Goal: Task Accomplishment & Management: Manage account settings

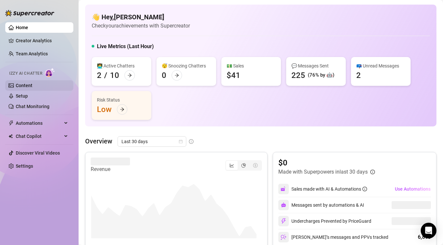
click at [28, 88] on link "Content" at bounding box center [24, 85] width 17 height 5
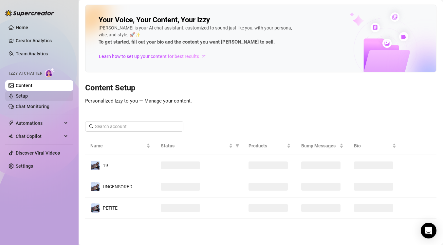
click at [28, 93] on link "Setup" at bounding box center [22, 95] width 12 height 5
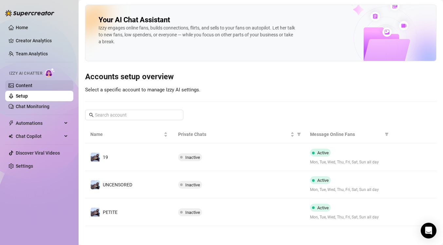
click at [29, 83] on link "Content" at bounding box center [24, 85] width 17 height 5
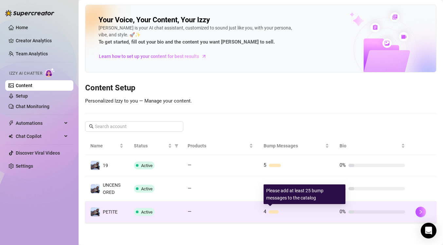
click at [274, 211] on div at bounding box center [274, 211] width 10 height 3
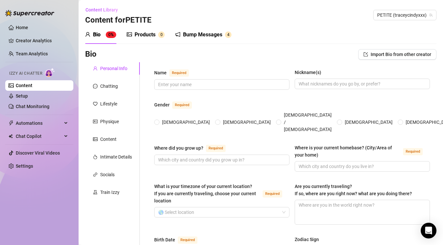
click at [196, 36] on div "Bump Messages" at bounding box center [202, 35] width 39 height 8
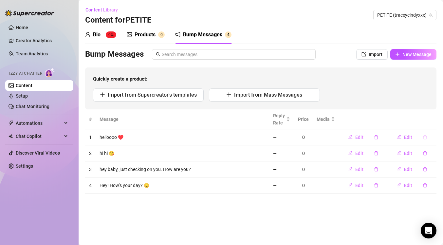
click at [426, 140] on button "button" at bounding box center [425, 137] width 15 height 10
click at [426, 139] on button "button" at bounding box center [425, 137] width 15 height 10
click at [430, 119] on span "Yes" at bounding box center [432, 120] width 8 height 5
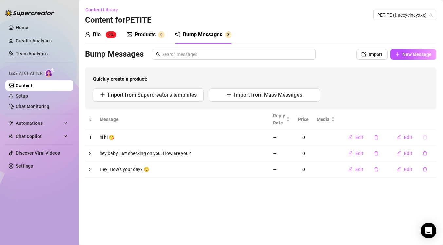
click at [426, 139] on icon "delete" at bounding box center [425, 137] width 5 height 5
click at [431, 118] on span "Yes" at bounding box center [432, 120] width 8 height 5
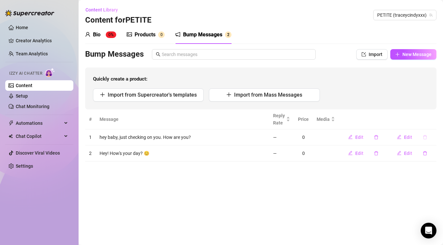
click at [425, 141] on button "button" at bounding box center [425, 137] width 15 height 10
click at [432, 121] on span "Yes" at bounding box center [432, 120] width 8 height 5
click at [430, 135] on button "button" at bounding box center [425, 137] width 15 height 10
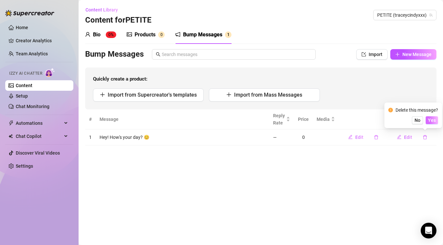
click at [433, 118] on span "Yes" at bounding box center [432, 120] width 8 height 5
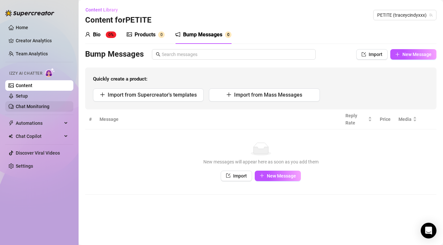
click at [25, 107] on link "Chat Monitoring" at bounding box center [33, 106] width 34 height 5
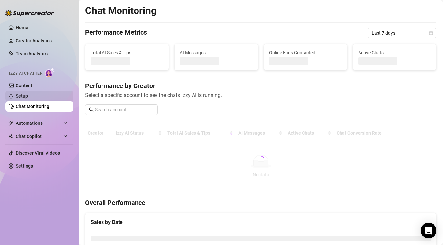
click at [26, 99] on link "Setup" at bounding box center [22, 95] width 12 height 5
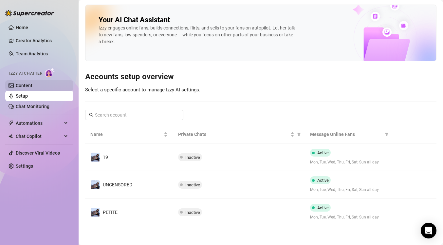
click at [28, 88] on link "Content" at bounding box center [24, 85] width 17 height 5
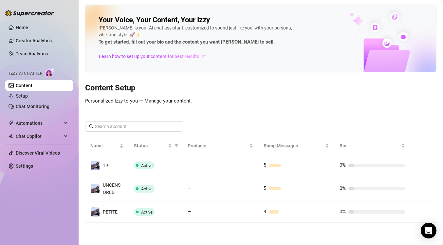
click at [29, 87] on link "Content" at bounding box center [24, 85] width 17 height 5
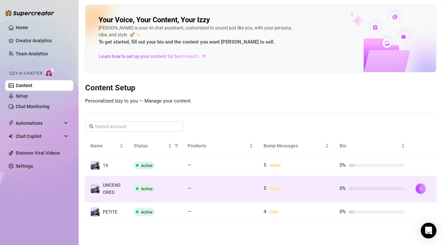
click at [270, 192] on div "5" at bounding box center [297, 189] width 66 height 8
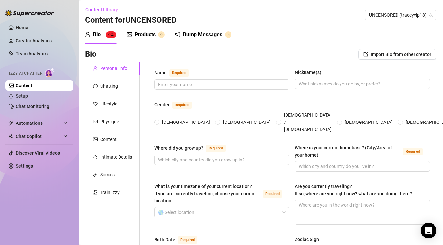
click at [203, 38] on div "Bump Messages" at bounding box center [202, 35] width 39 height 8
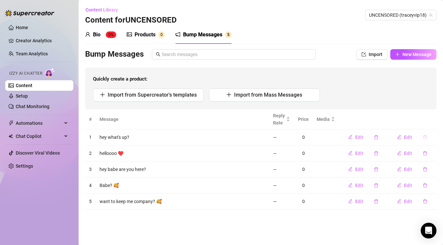
click at [427, 135] on icon "delete" at bounding box center [425, 137] width 5 height 5
click at [436, 124] on div "Delete this message? No Yes" at bounding box center [414, 116] width 58 height 26
click at [434, 120] on span "Yes" at bounding box center [432, 120] width 8 height 5
click at [424, 154] on icon "delete" at bounding box center [425, 153] width 5 height 5
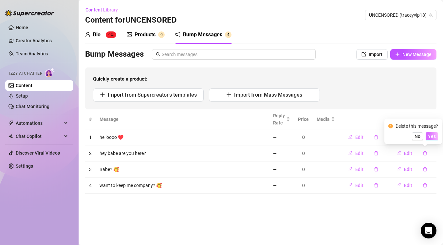
click at [436, 134] on span "Yes" at bounding box center [432, 136] width 8 height 5
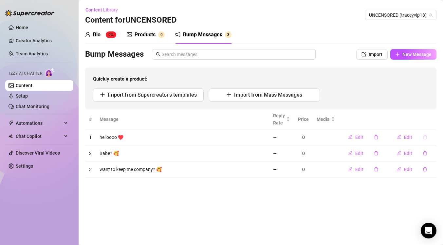
click at [428, 140] on button "button" at bounding box center [425, 137] width 15 height 10
click at [432, 126] on div "Delete this message? No Yes" at bounding box center [414, 116] width 58 height 26
click at [432, 122] on span "Yes" at bounding box center [432, 120] width 8 height 5
click at [426, 139] on button "button" at bounding box center [425, 137] width 15 height 10
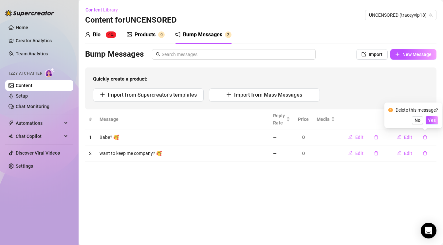
click at [435, 115] on div "Delete this message? No Yes" at bounding box center [414, 115] width 50 height 18
click at [435, 118] on span "Yes" at bounding box center [432, 120] width 8 height 5
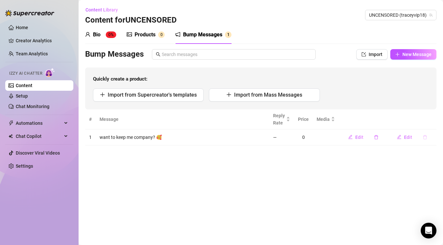
click at [427, 140] on button "button" at bounding box center [425, 137] width 15 height 10
click at [433, 120] on span "Yes" at bounding box center [432, 120] width 8 height 5
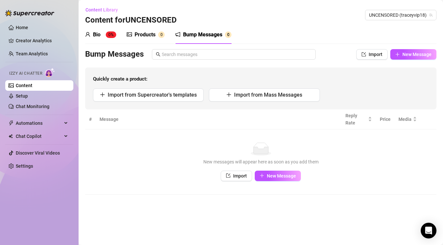
click at [32, 87] on link "Content" at bounding box center [24, 85] width 17 height 5
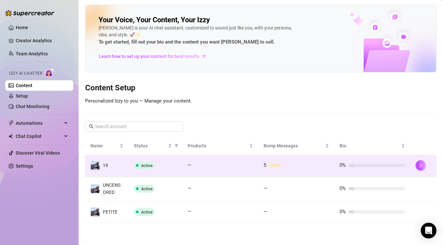
click at [267, 172] on td "5" at bounding box center [297, 165] width 76 height 21
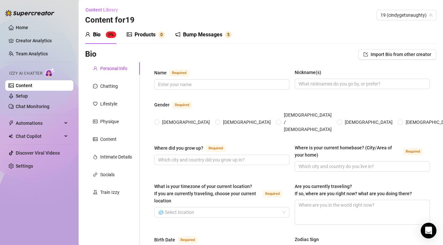
click at [203, 33] on div "Bump Messages" at bounding box center [202, 35] width 39 height 8
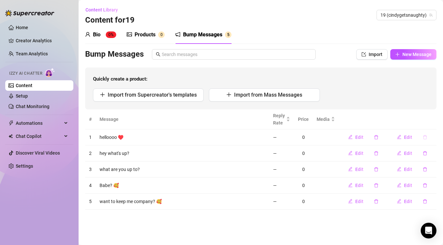
click at [425, 142] on button "button" at bounding box center [425, 137] width 15 height 10
click at [433, 121] on span "Yes" at bounding box center [432, 120] width 8 height 5
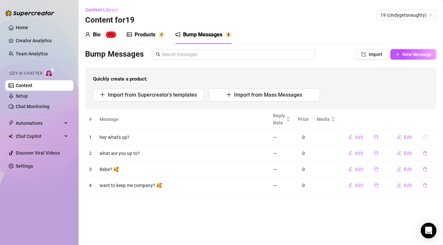
click at [426, 135] on icon "delete" at bounding box center [425, 137] width 5 height 5
click at [431, 119] on span "Yes" at bounding box center [432, 120] width 8 height 5
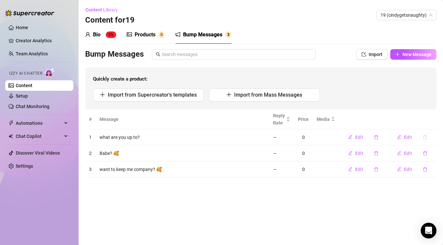
click at [424, 136] on icon "delete" at bounding box center [425, 137] width 5 height 5
click at [433, 119] on span "Yes" at bounding box center [432, 120] width 8 height 5
click at [426, 158] on button "button" at bounding box center [425, 153] width 15 height 10
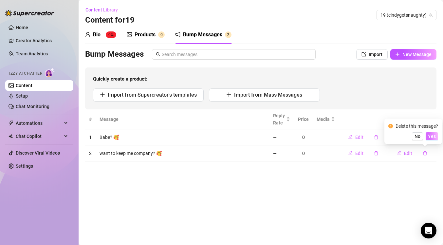
click at [432, 132] on button "Yes" at bounding box center [432, 136] width 12 height 8
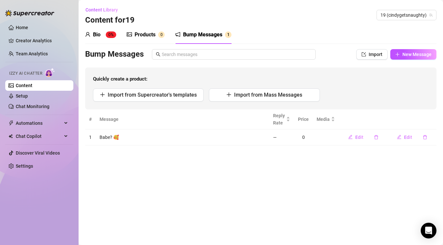
click at [32, 88] on link "Content" at bounding box center [24, 85] width 17 height 5
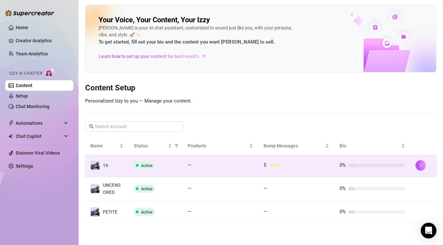
click at [270, 167] on div at bounding box center [275, 165] width 12 height 3
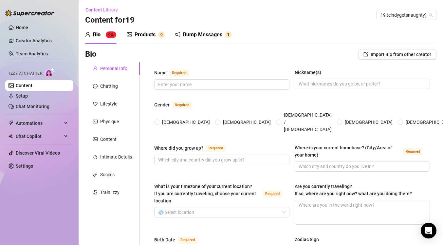
click at [214, 30] on div "Bump Messages 1" at bounding box center [203, 35] width 56 height 18
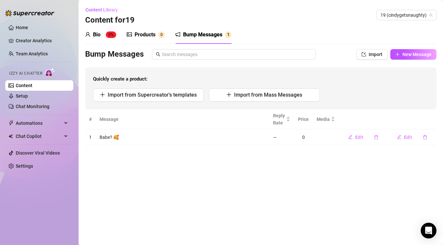
click at [426, 142] on div "Edit" at bounding box center [412, 137] width 41 height 10
click at [425, 140] on button "button" at bounding box center [425, 137] width 15 height 10
click at [433, 122] on span "Yes" at bounding box center [432, 120] width 8 height 5
